Goal: Information Seeking & Learning: Learn about a topic

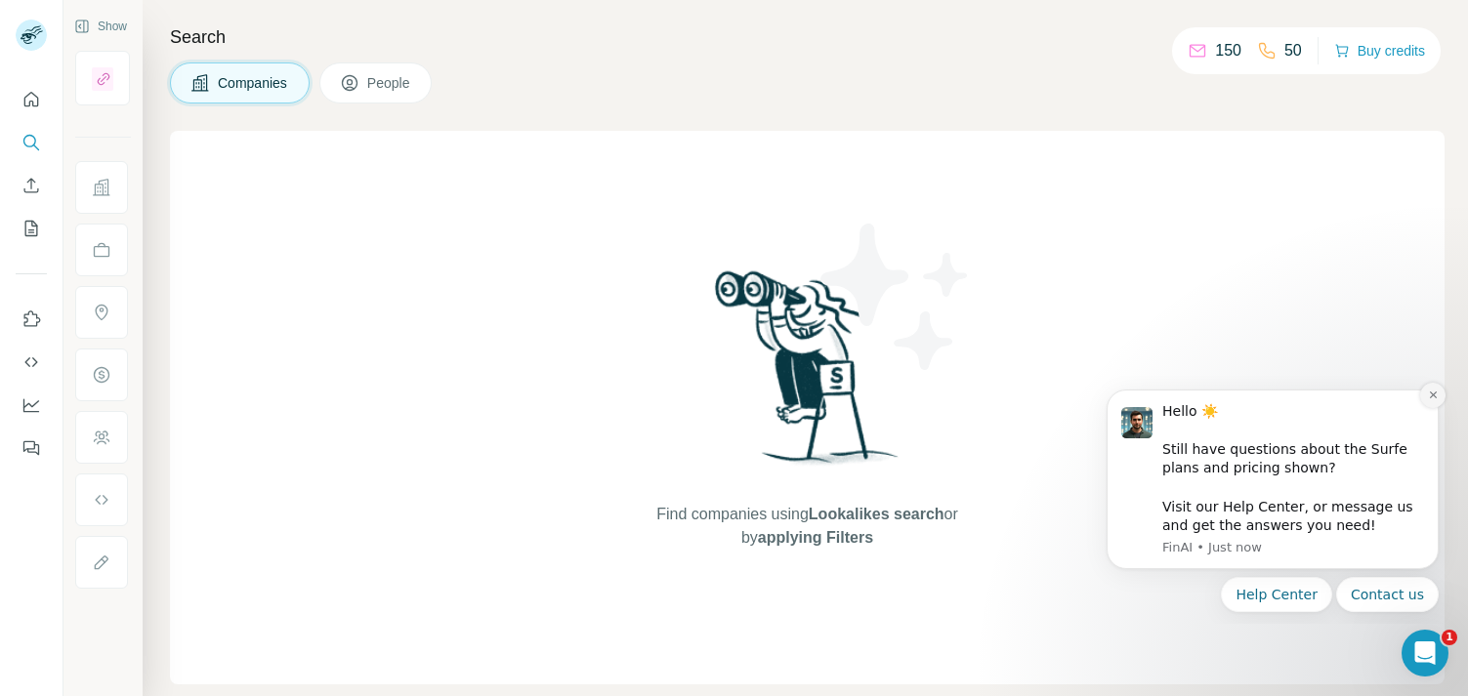
click at [1434, 394] on icon "Dismiss notification" at bounding box center [1433, 395] width 11 height 11
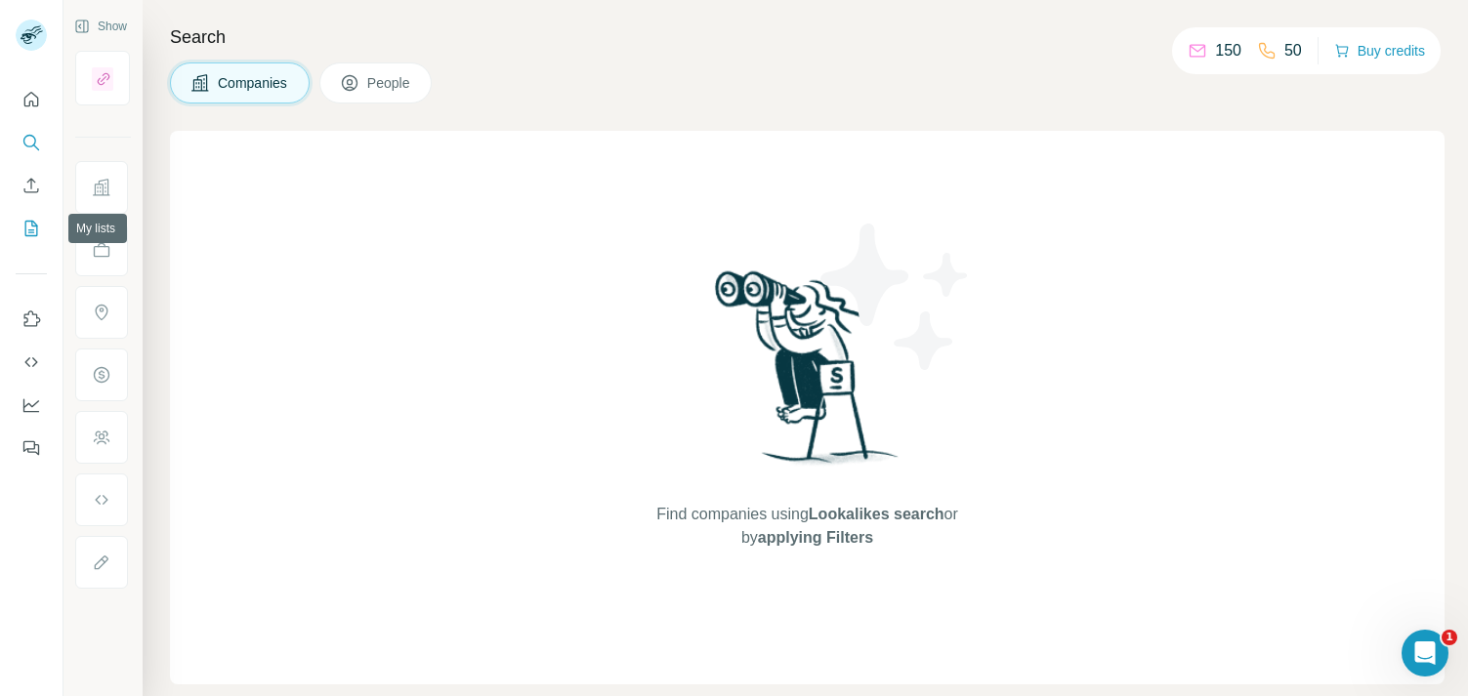
click at [31, 228] on icon "My lists" at bounding box center [31, 229] width 20 height 20
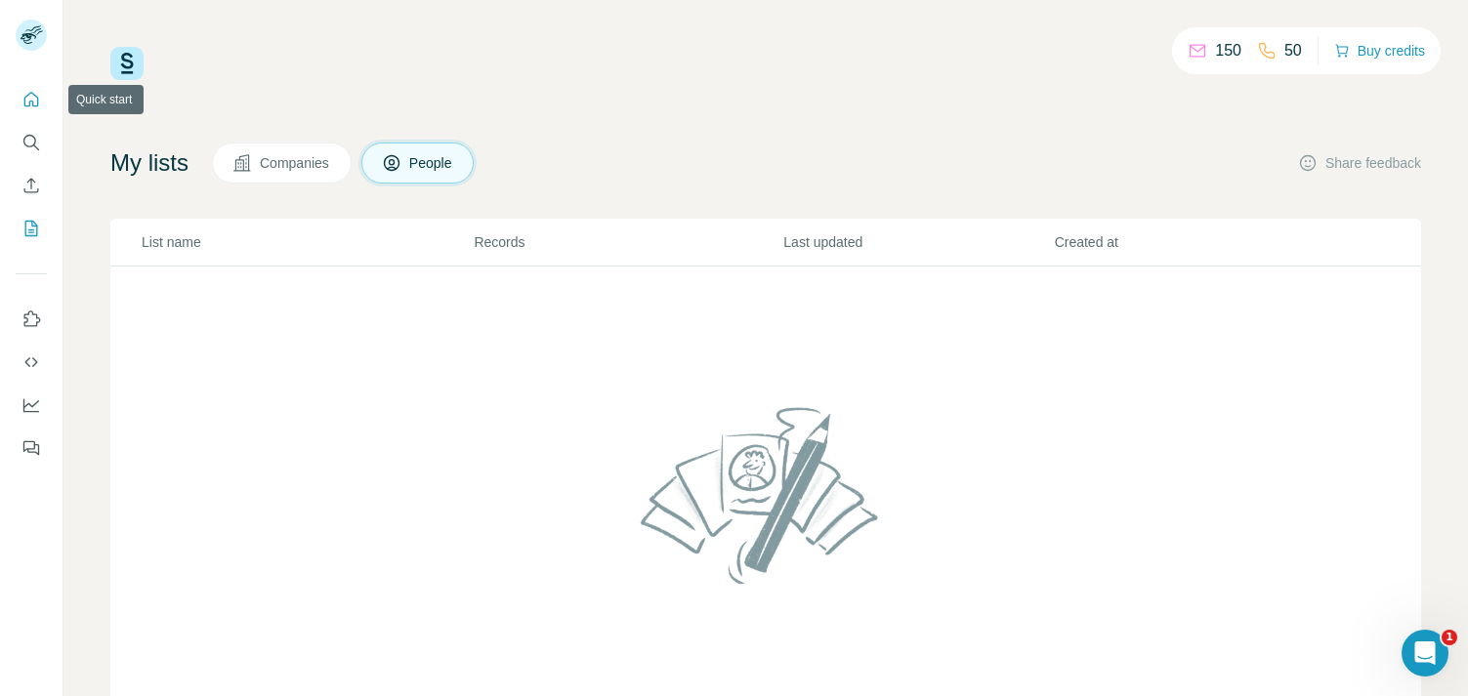
click at [29, 102] on icon "Quick start" at bounding box center [31, 99] width 15 height 15
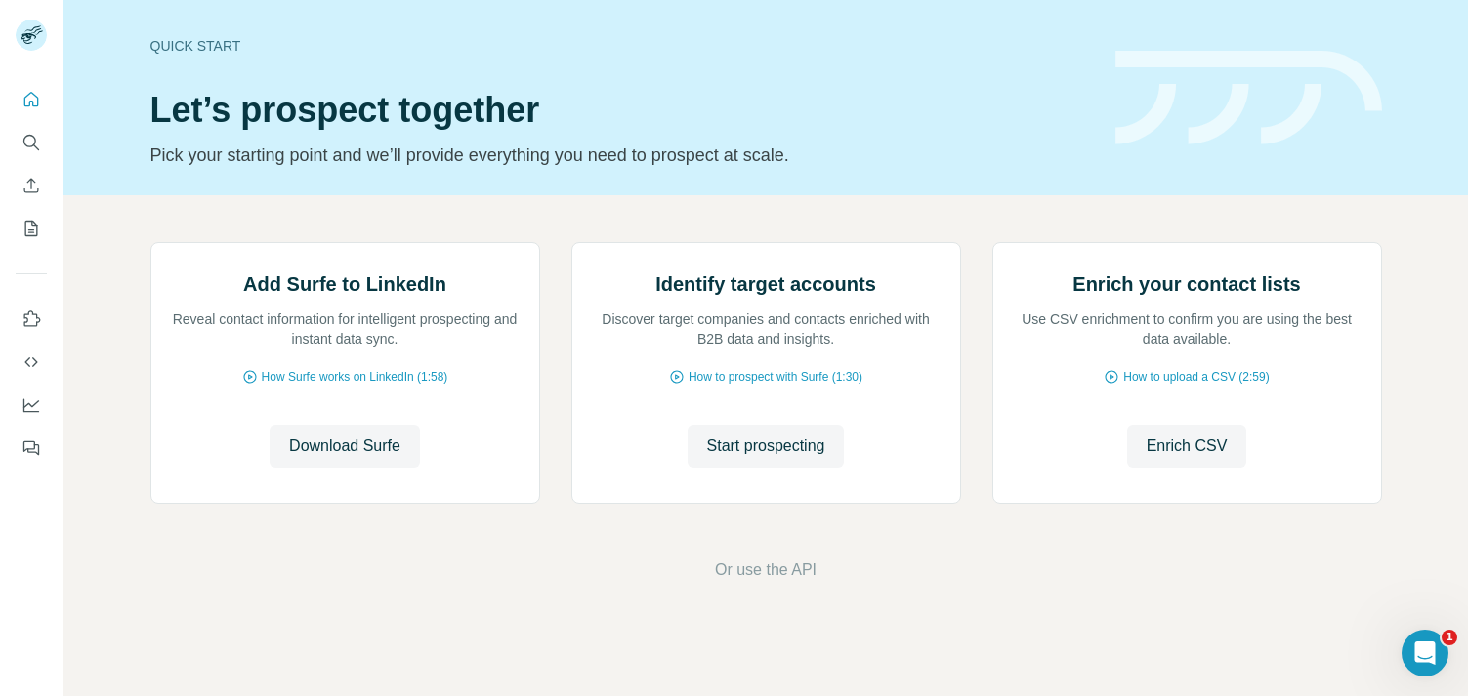
scroll to position [147, 0]
click at [327, 458] on span "Download Surfe" at bounding box center [344, 446] width 111 height 23
click at [324, 386] on span "How Surfe works on LinkedIn (1:58)" at bounding box center [355, 377] width 187 height 18
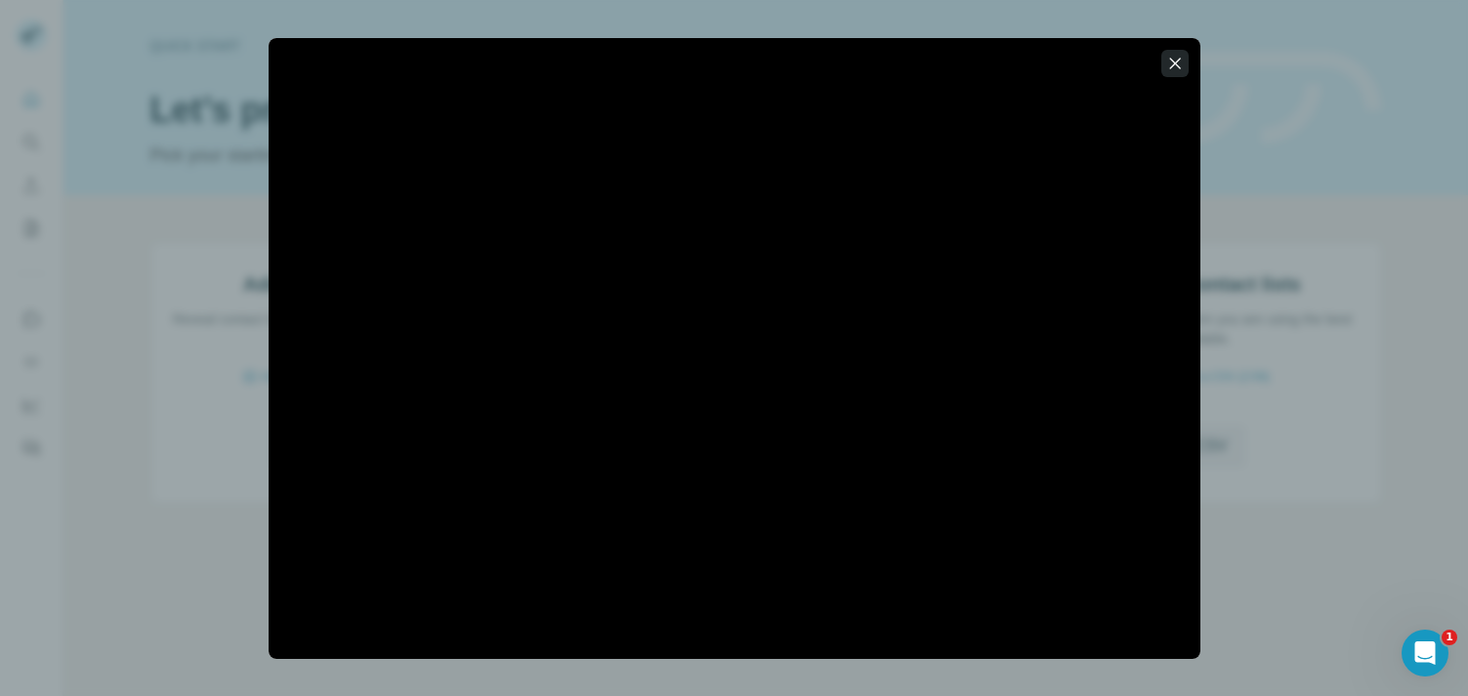
click at [1173, 61] on icon "button" at bounding box center [1174, 63] width 11 height 11
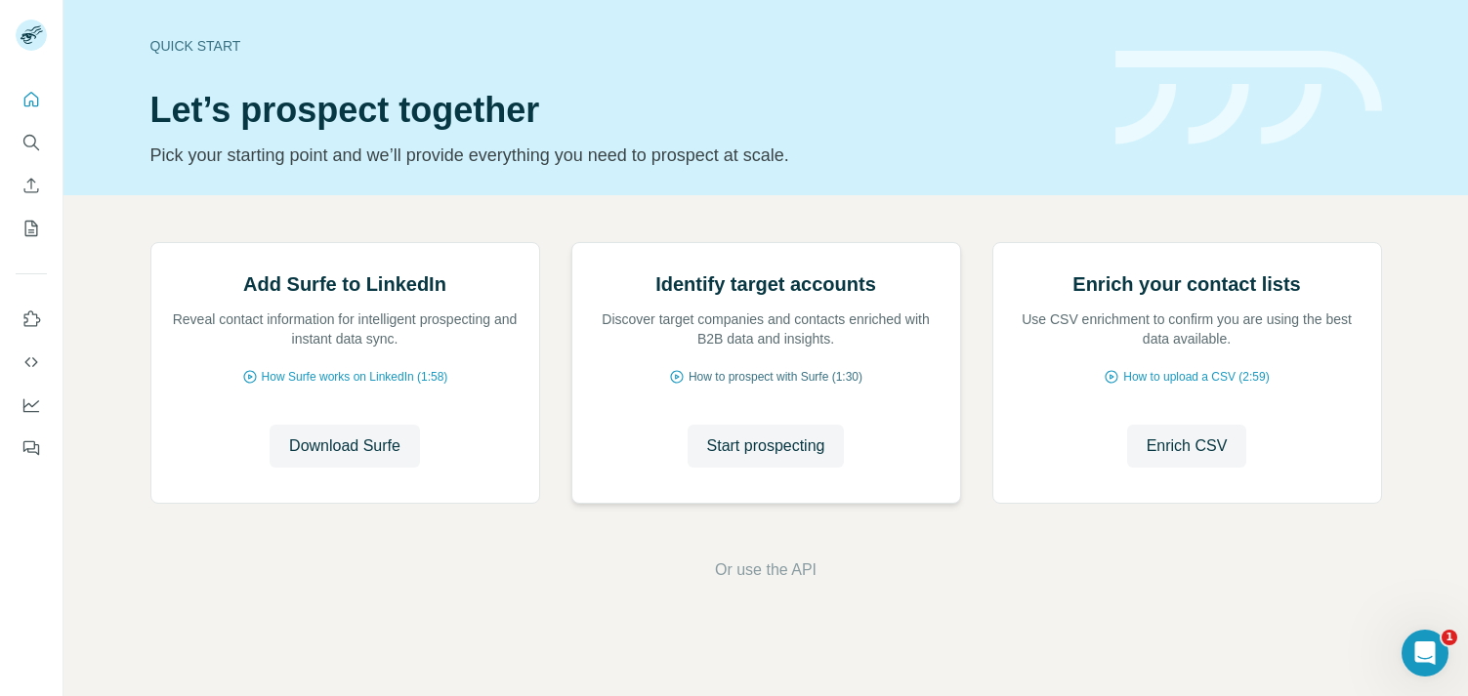
click at [723, 386] on span "How to prospect with Surfe (1:30)" at bounding box center [776, 377] width 174 height 18
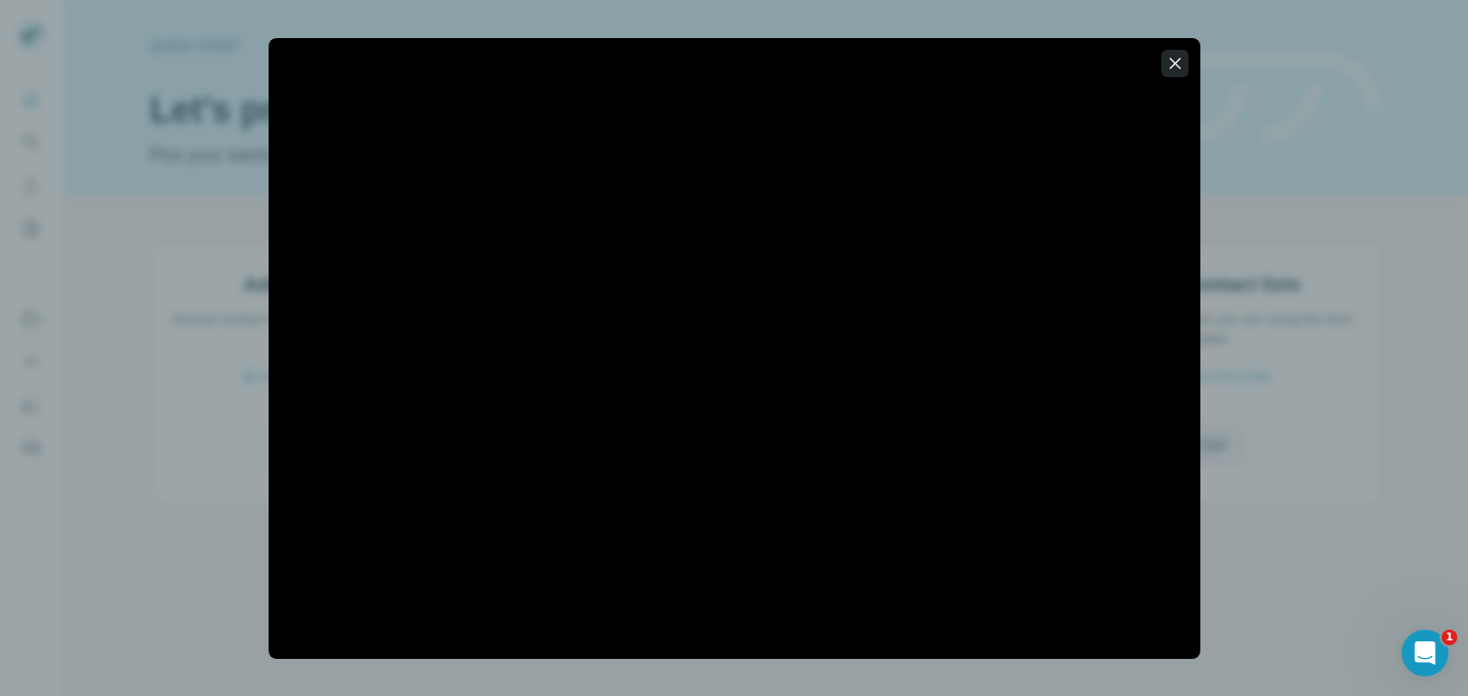
click at [1174, 61] on icon "button" at bounding box center [1175, 64] width 20 height 20
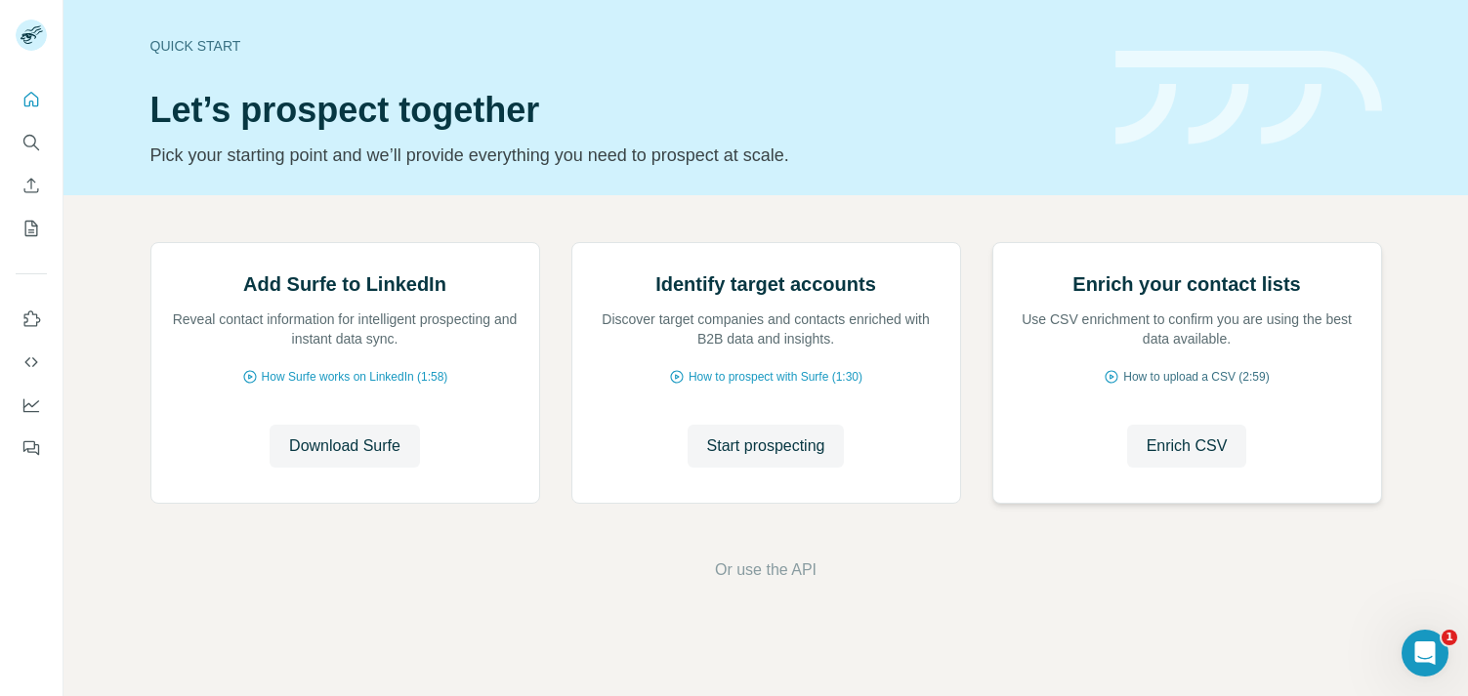
click at [1173, 386] on span "How to upload a CSV (2:59)" at bounding box center [1196, 377] width 146 height 18
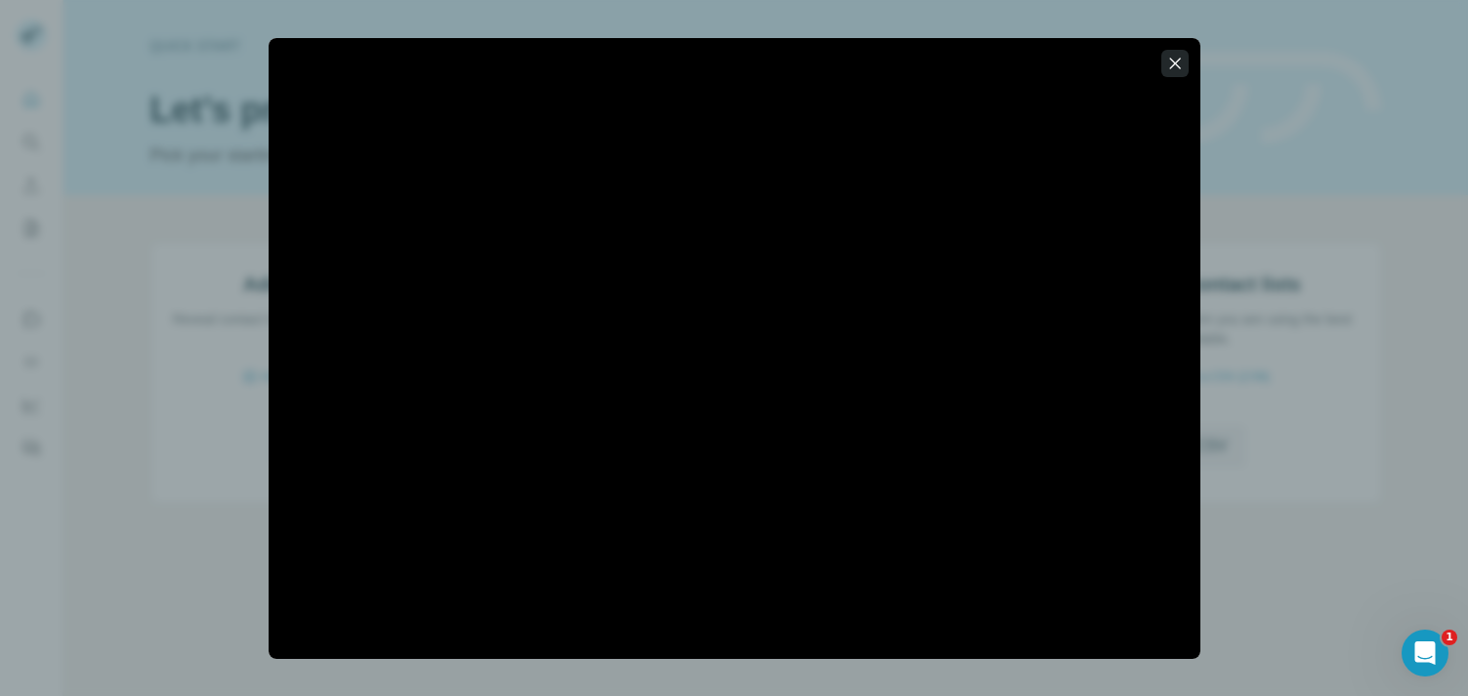
click at [1178, 58] on icon "button" at bounding box center [1175, 64] width 20 height 20
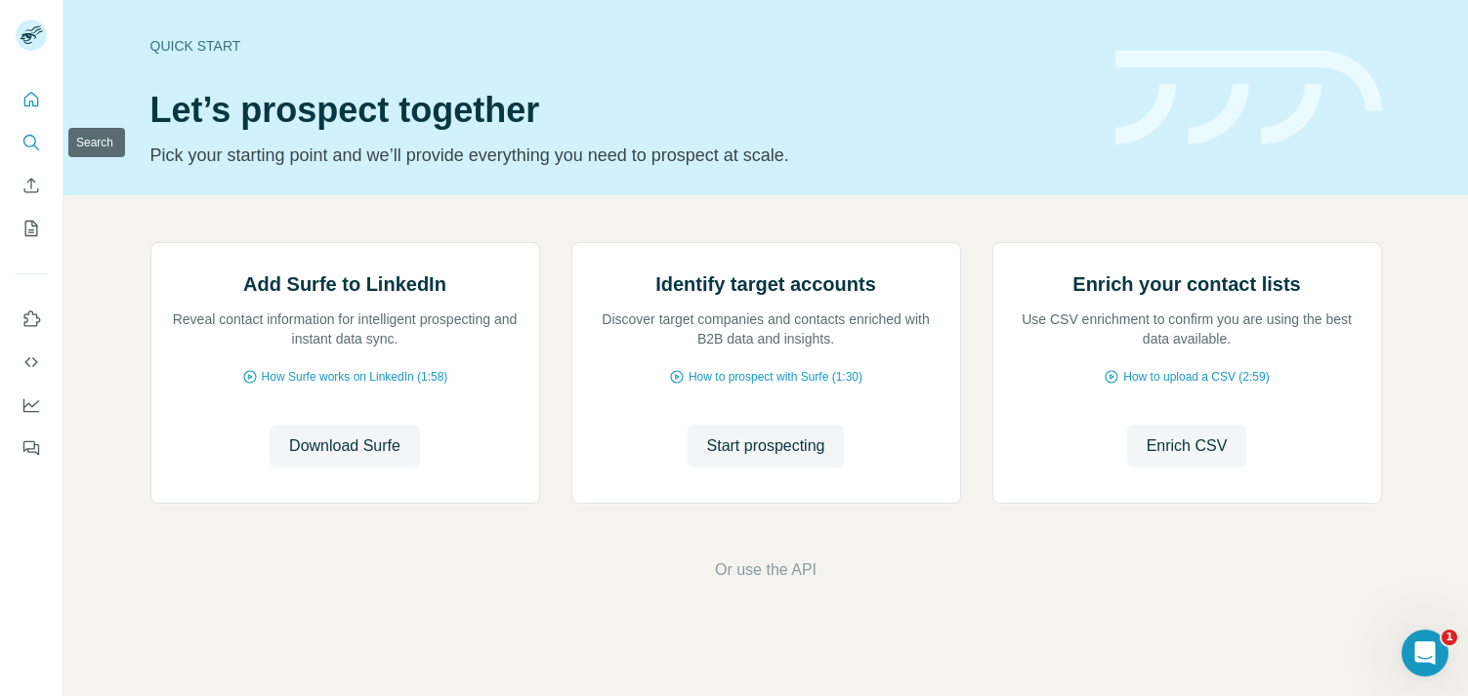
click at [29, 139] on icon "Search" at bounding box center [31, 143] width 20 height 20
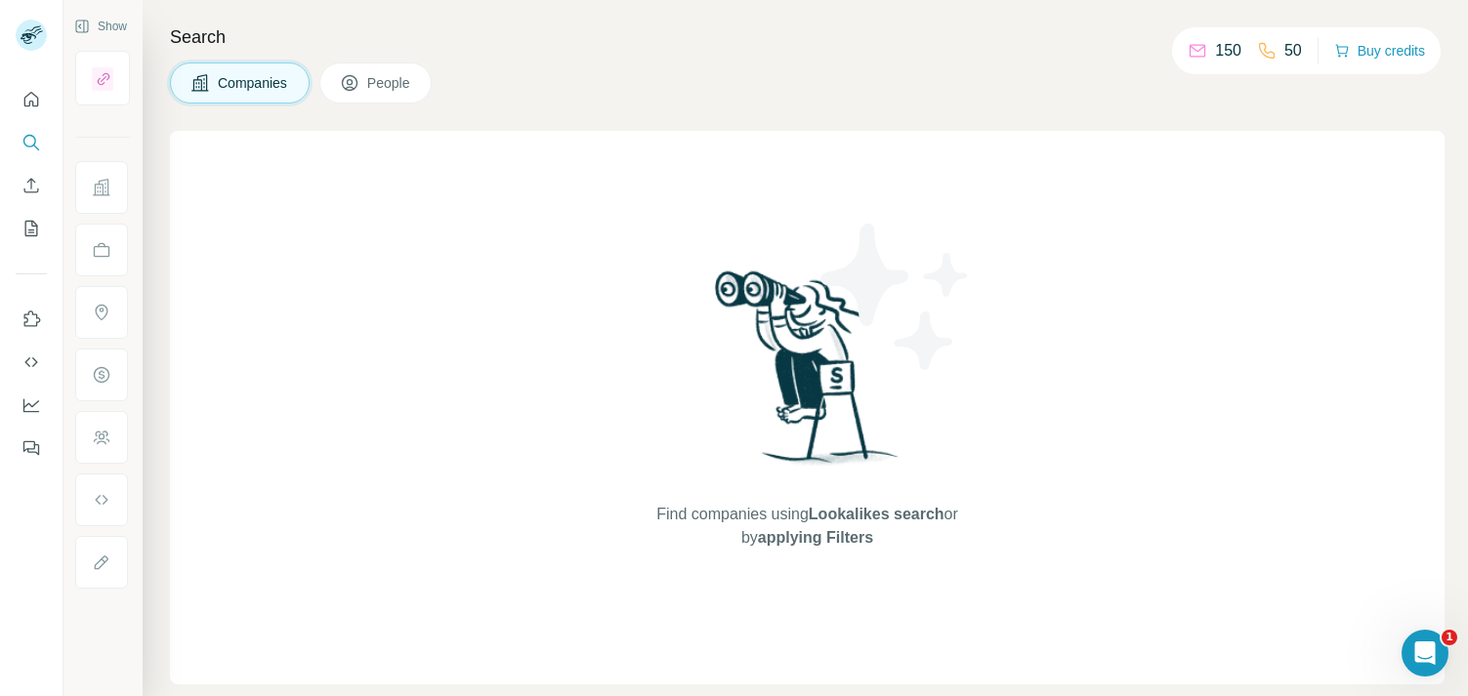
click at [381, 83] on span "People" at bounding box center [389, 83] width 45 height 20
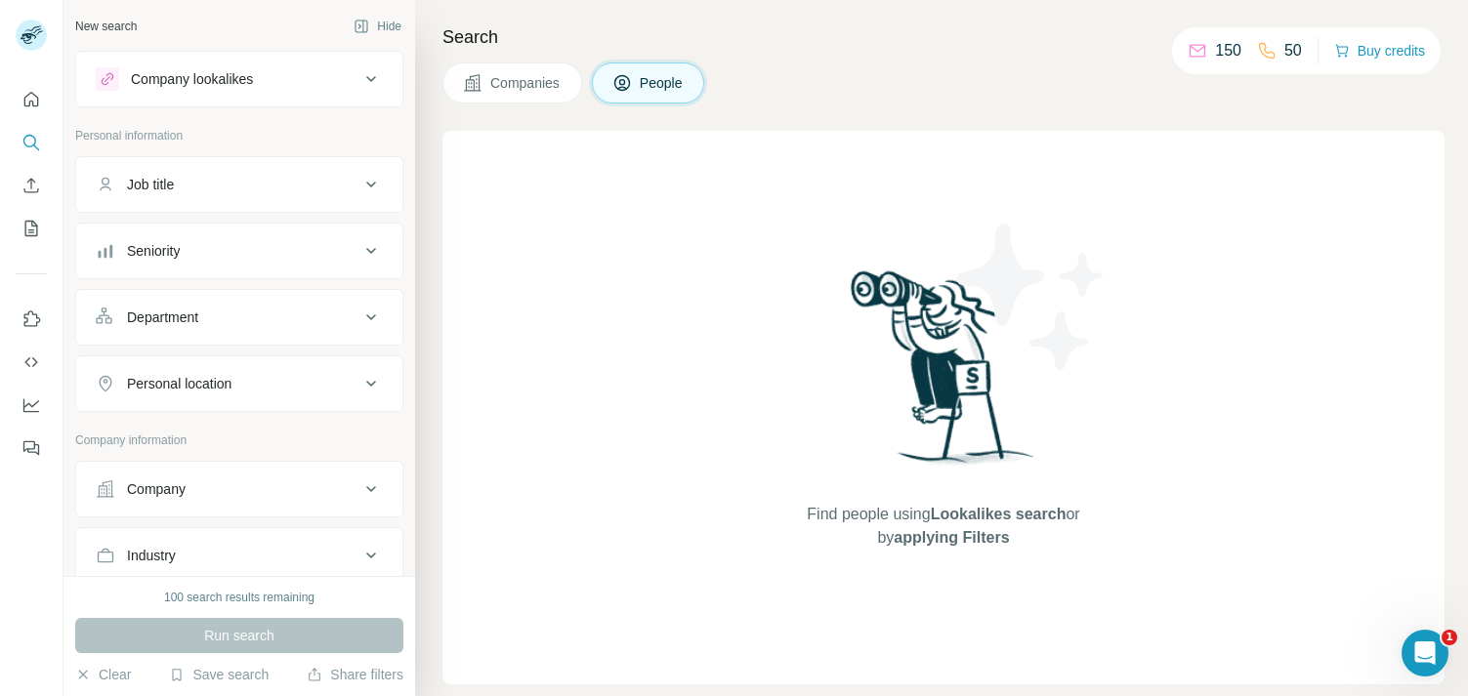
click at [359, 182] on icon at bounding box center [370, 184] width 23 height 23
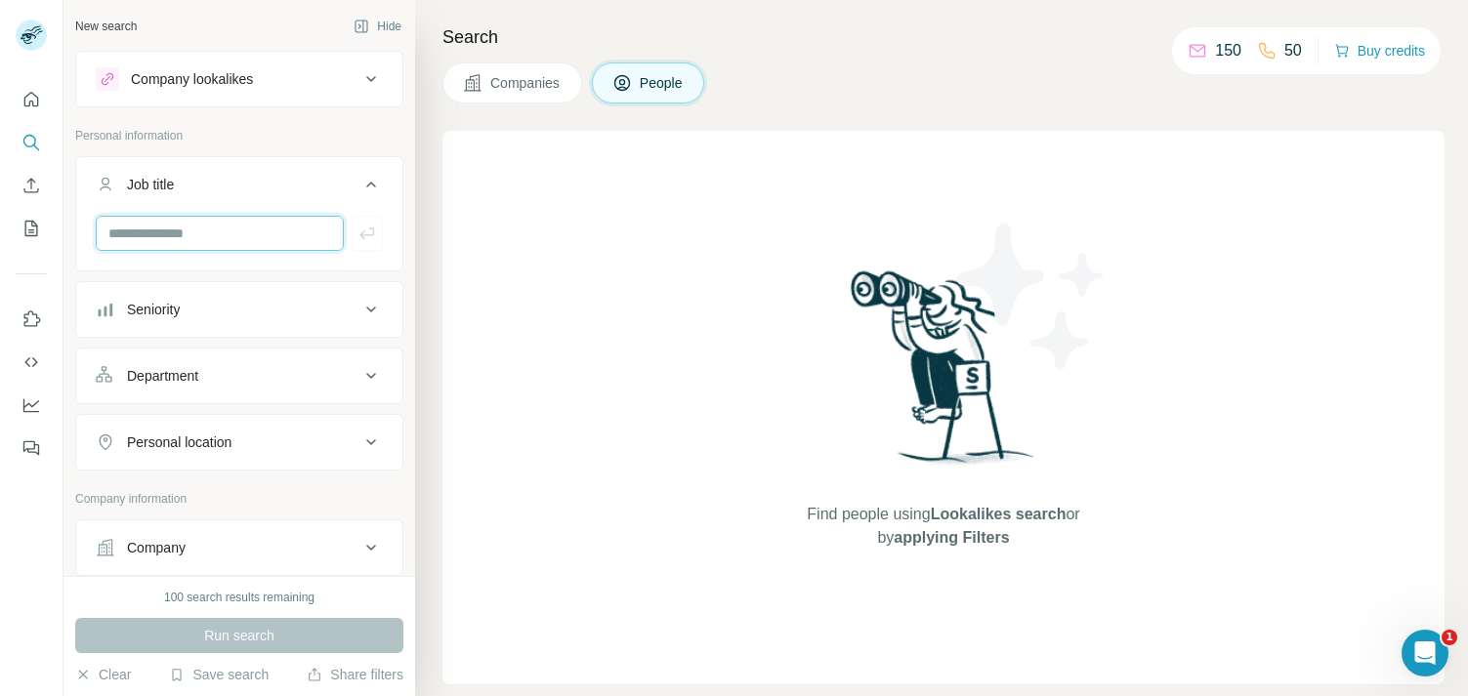
click at [281, 235] on input "text" at bounding box center [220, 233] width 248 height 35
type input "***"
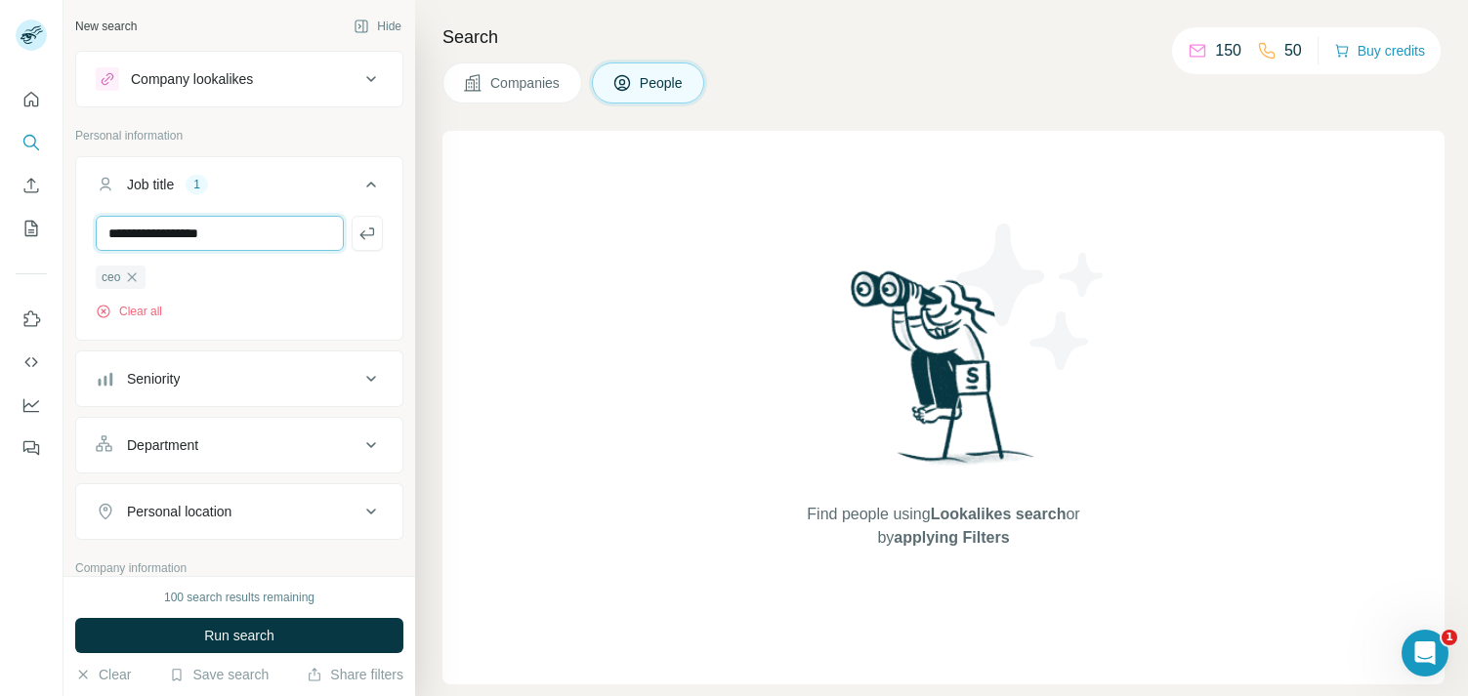
type input "**********"
